Goal: Information Seeking & Learning: Learn about a topic

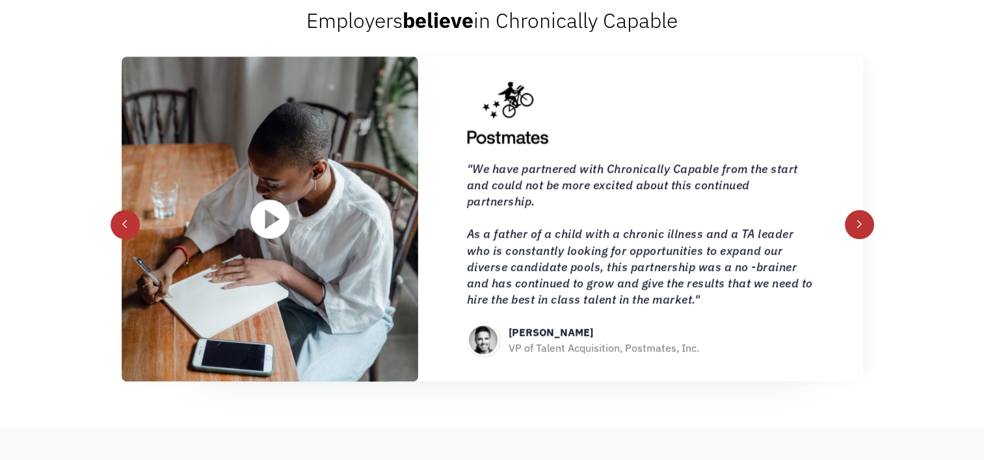
scroll to position [1365, 0]
click at [852, 239] on div "next slide" at bounding box center [860, 223] width 29 height 29
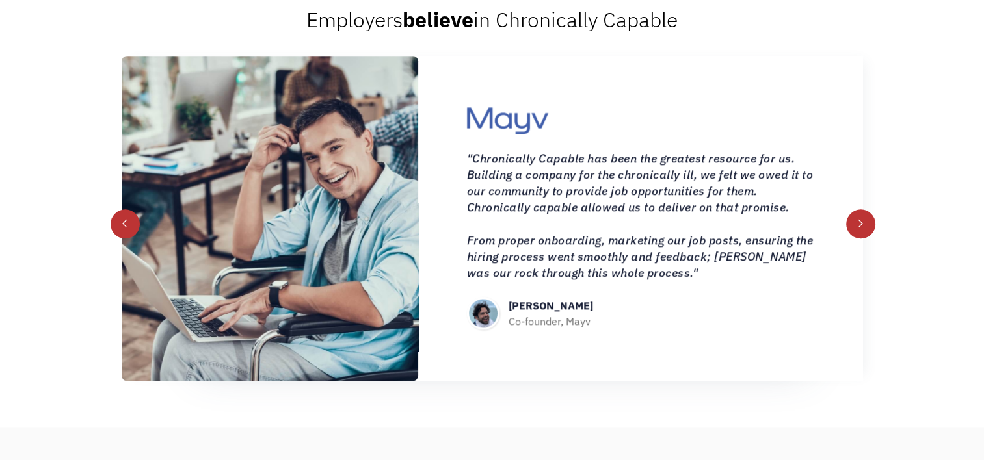
click at [852, 239] on div "next slide" at bounding box center [860, 223] width 29 height 29
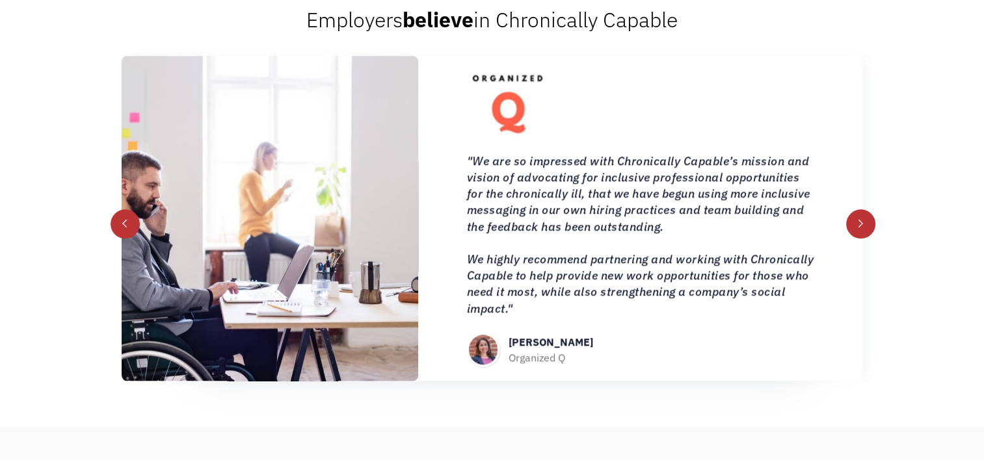
click at [852, 239] on div "next slide" at bounding box center [860, 223] width 29 height 29
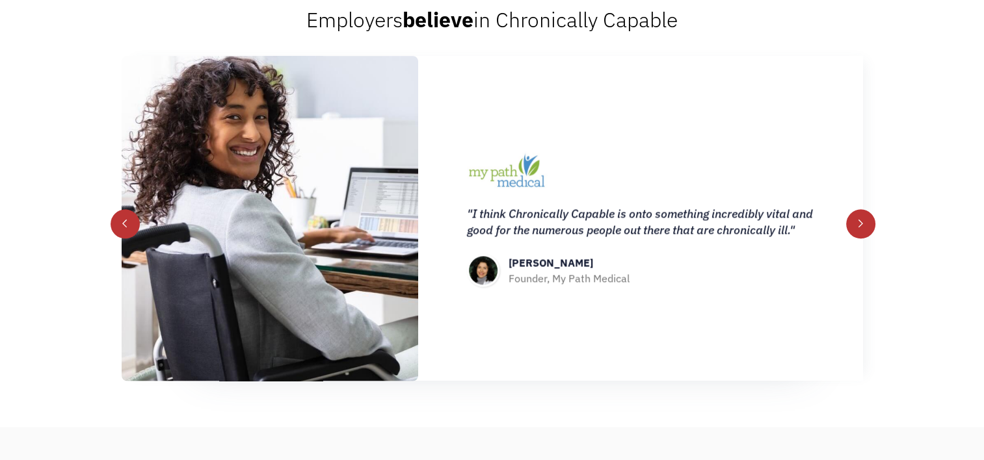
click at [852, 239] on div "next slide" at bounding box center [860, 223] width 29 height 29
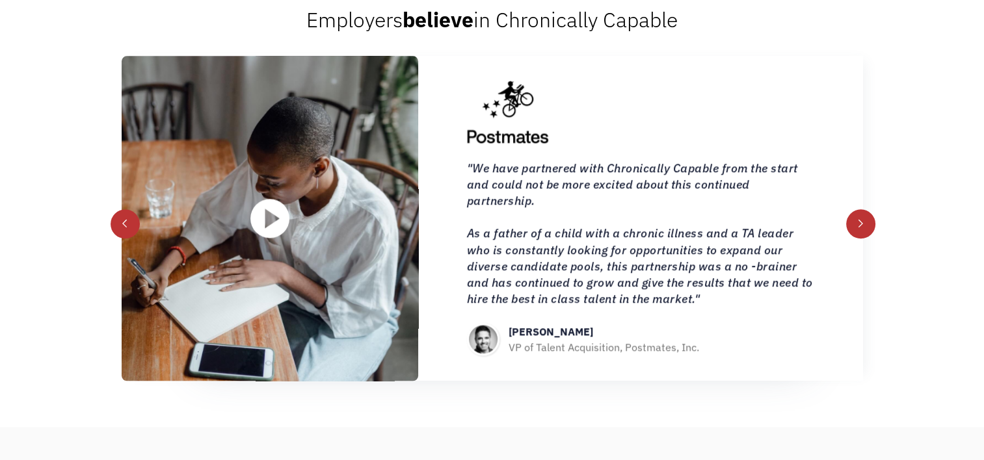
click at [852, 239] on div "next slide" at bounding box center [860, 223] width 29 height 29
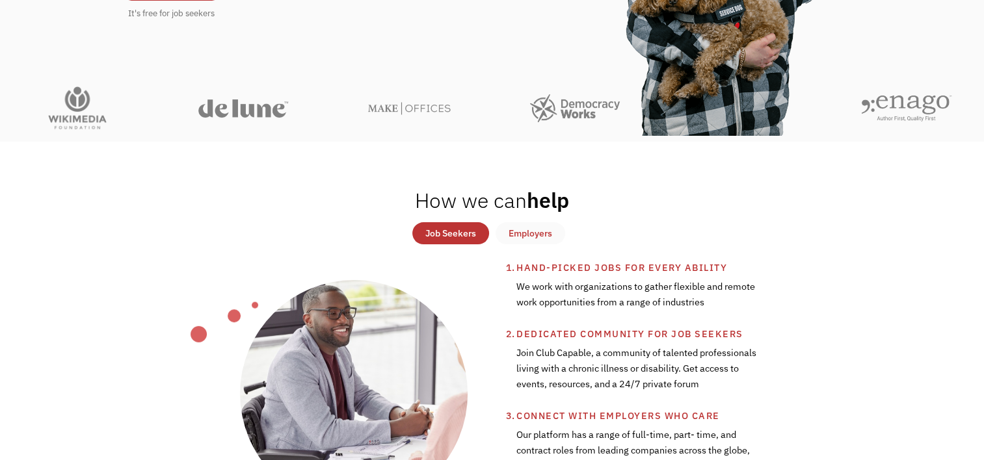
scroll to position [23, 0]
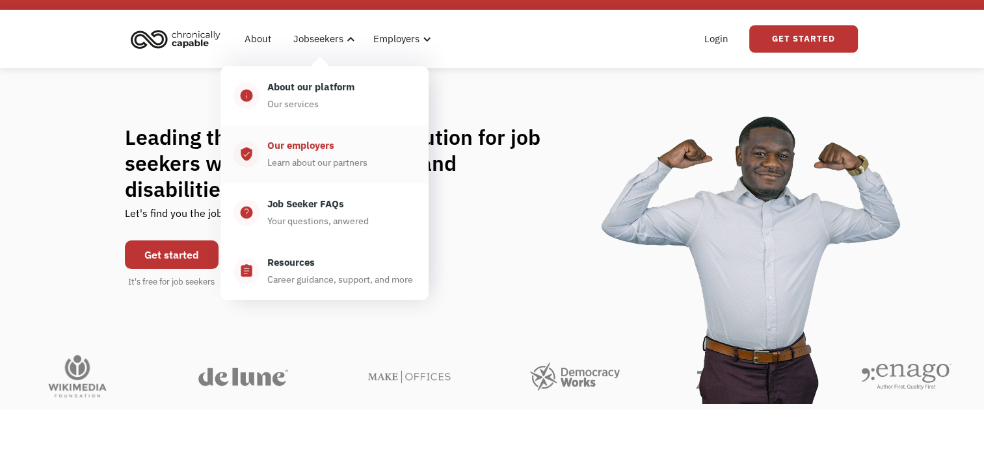
click at [346, 155] on div "Learn about our partners" at bounding box center [317, 163] width 100 height 16
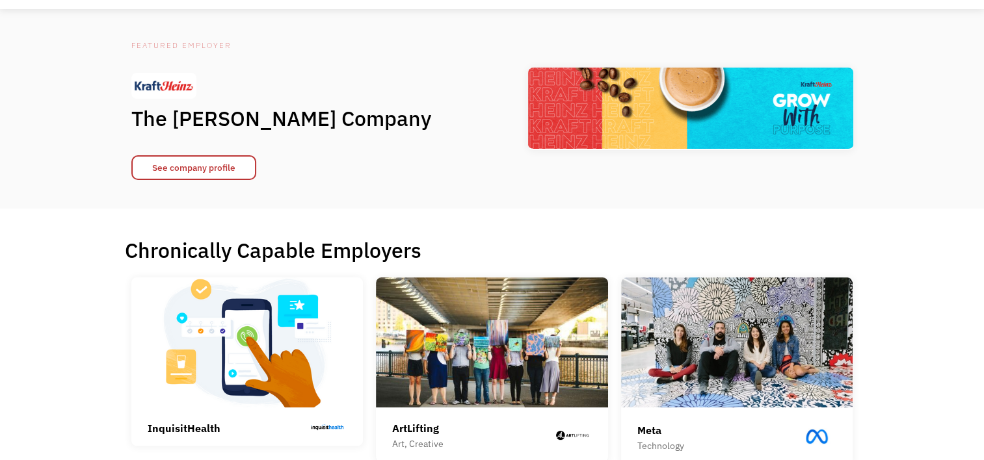
scroll to position [65, 0]
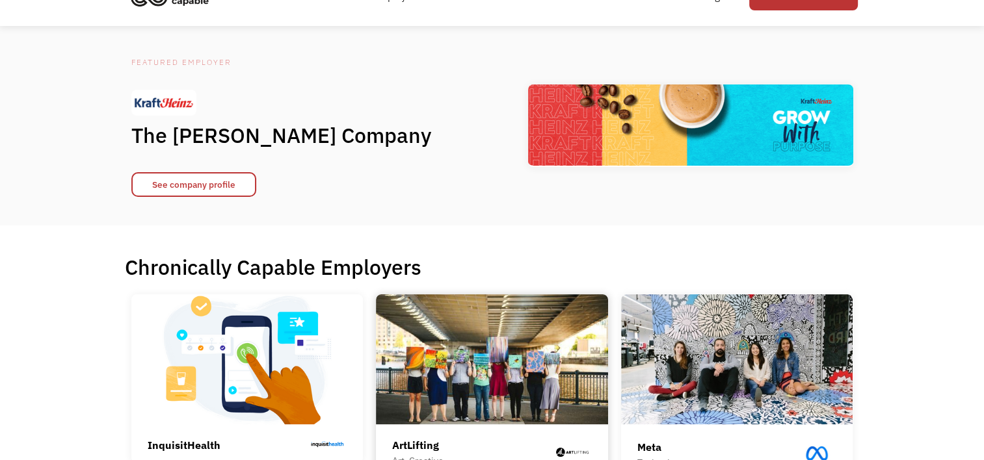
click at [497, 337] on img at bounding box center [492, 360] width 232 height 130
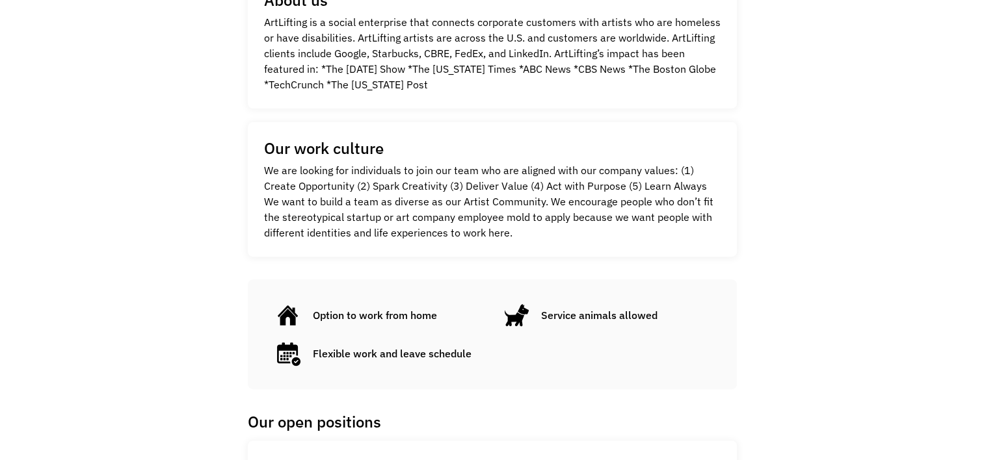
scroll to position [585, 0]
